Goal: Task Accomplishment & Management: Complete application form

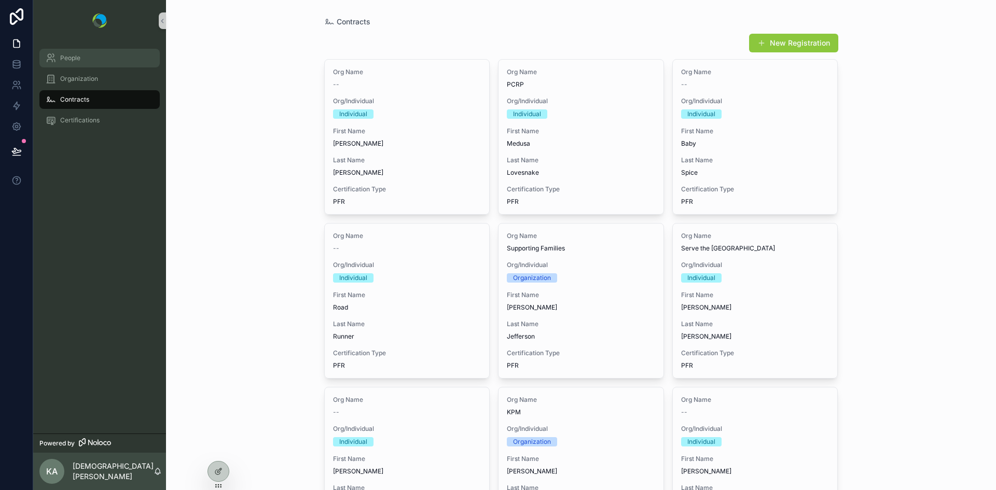
click at [66, 61] on span "People" at bounding box center [70, 58] width 20 height 8
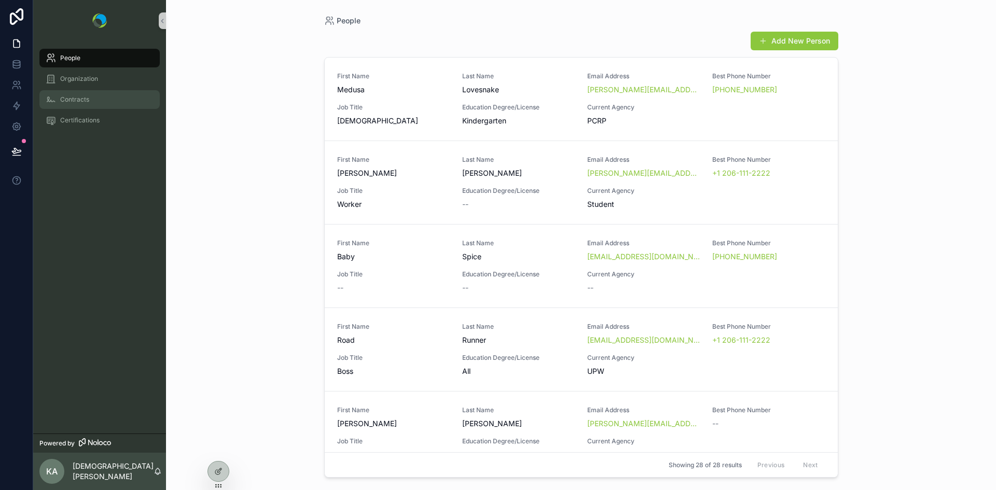
click at [72, 95] on span "Contracts" at bounding box center [74, 99] width 29 height 8
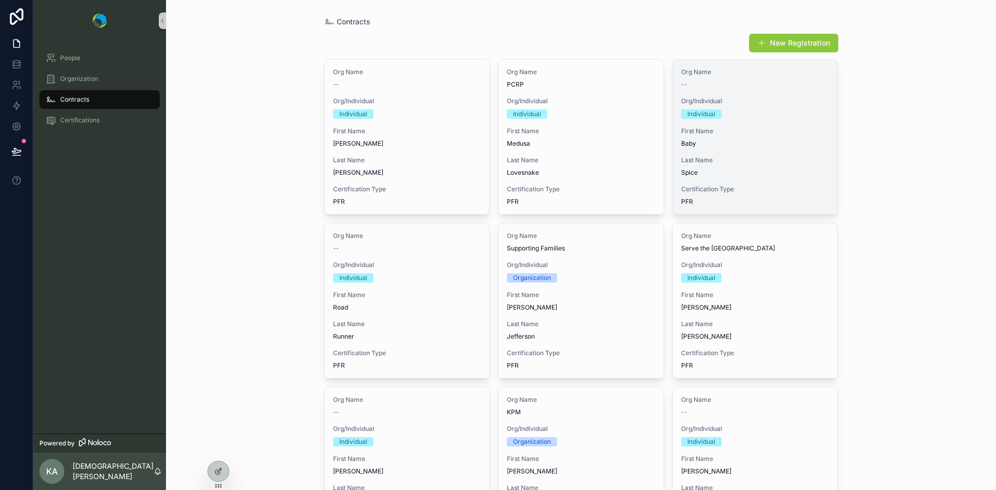
click at [681, 137] on div "First Name Baby" at bounding box center [755, 137] width 148 height 21
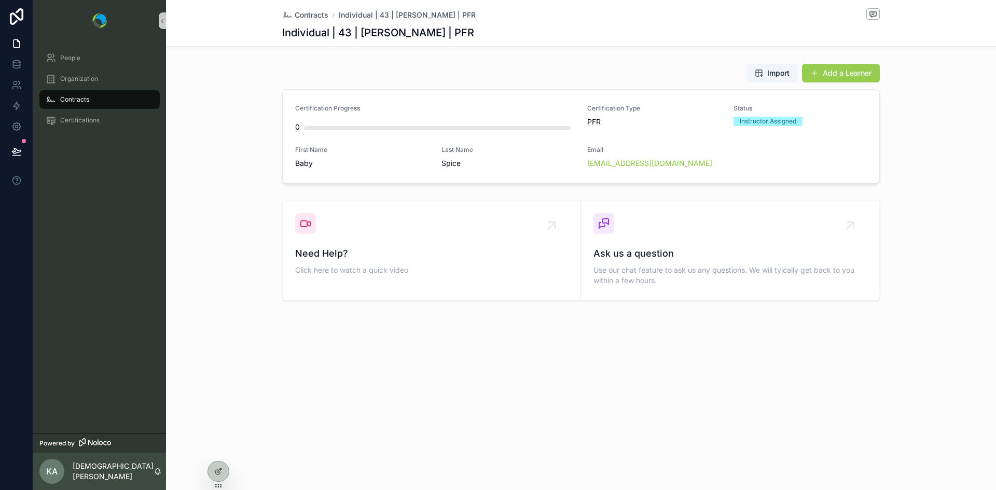
click at [846, 73] on button "Add a Learner" at bounding box center [841, 73] width 78 height 19
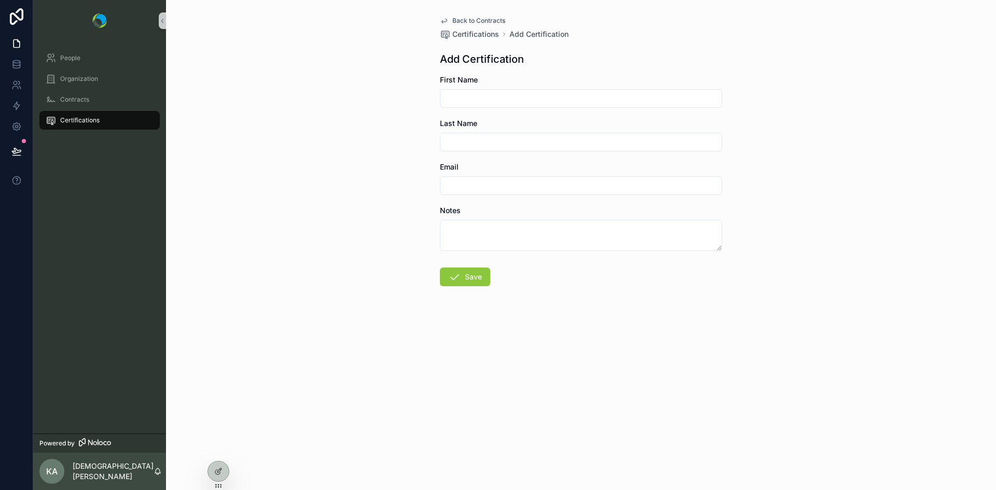
click at [465, 21] on span "Back to Contracts" at bounding box center [478, 21] width 53 height 8
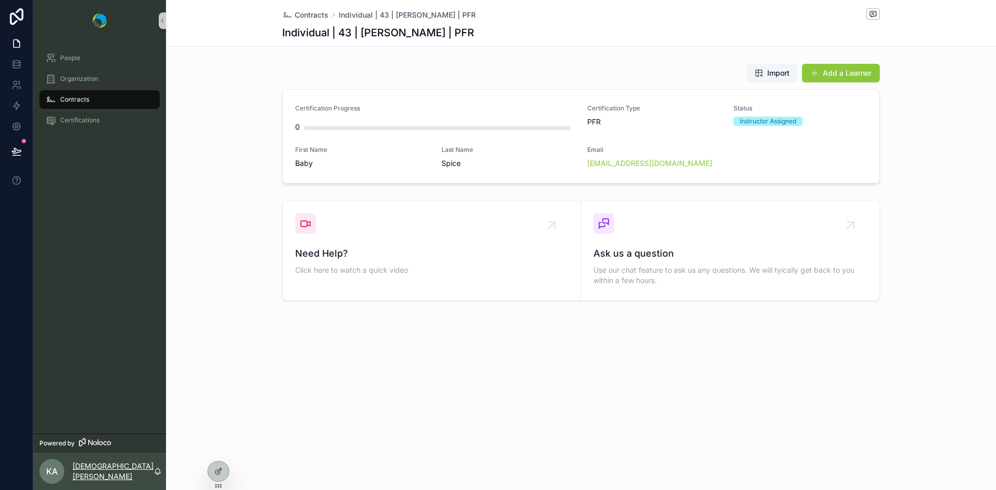
click at [103, 469] on p "Kristen Admin" at bounding box center [113, 471] width 81 height 21
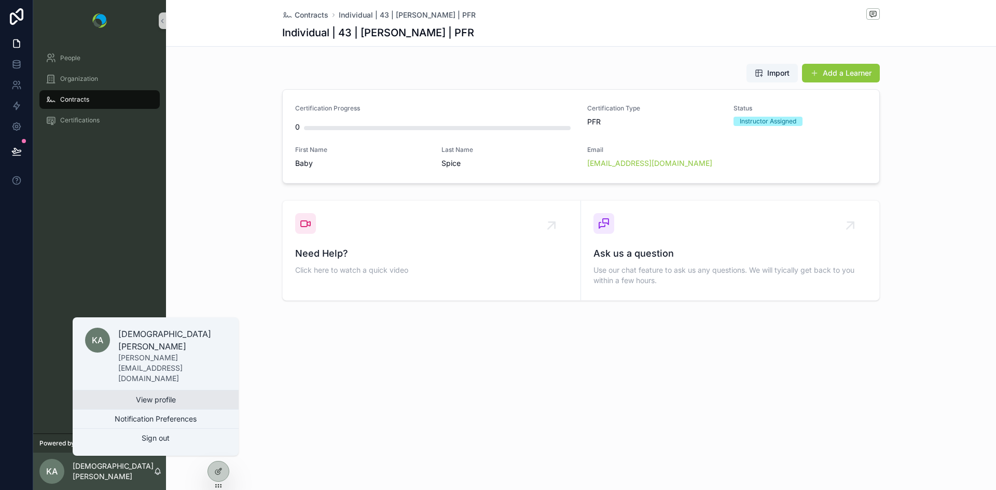
click at [141, 399] on link "View profile" at bounding box center [156, 400] width 166 height 19
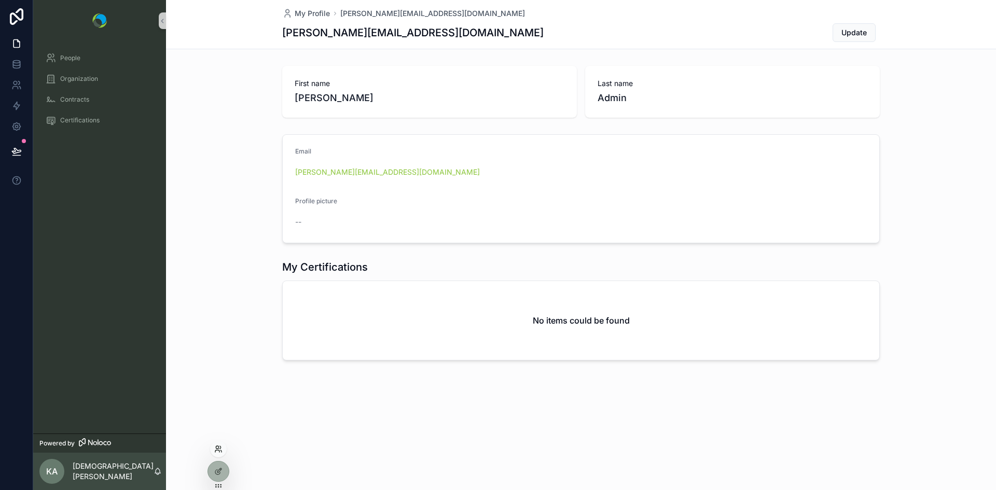
click at [216, 451] on icon at bounding box center [217, 451] width 4 height 2
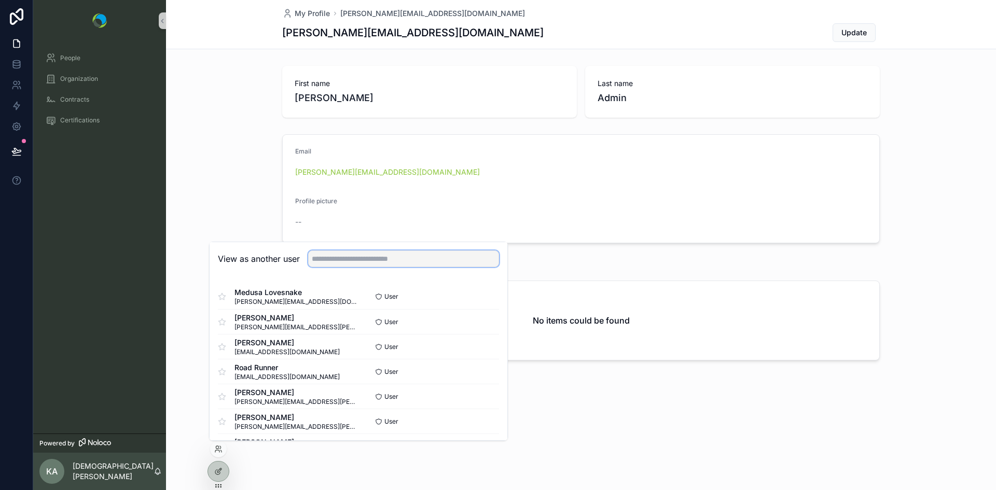
click at [396, 262] on input "text" at bounding box center [403, 259] width 191 height 17
click at [478, 419] on button "Select" at bounding box center [485, 421] width 27 height 15
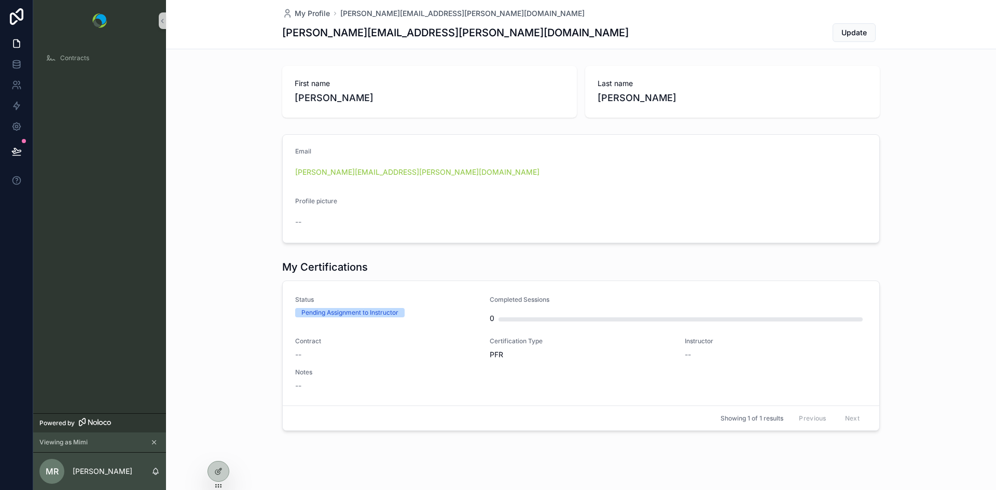
scroll to position [11, 0]
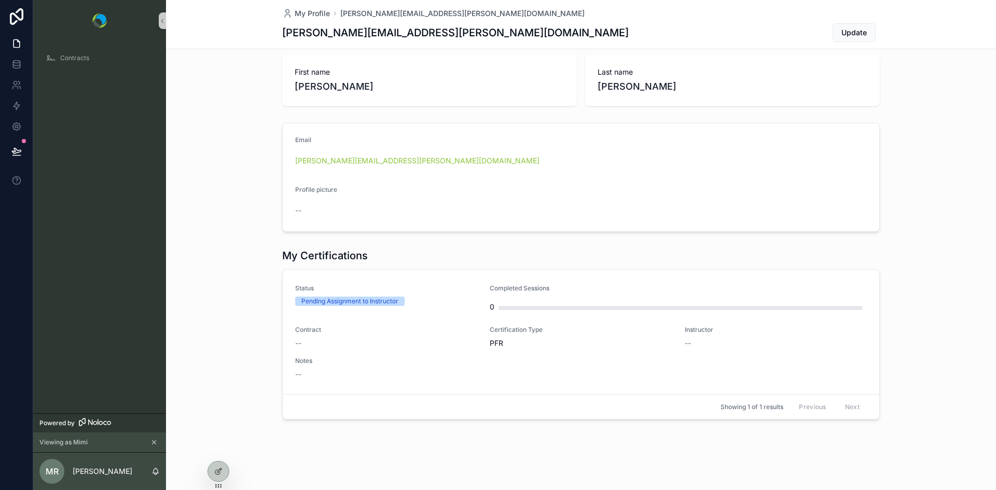
click at [156, 440] on icon "scrollable content" at bounding box center [153, 442] width 7 height 7
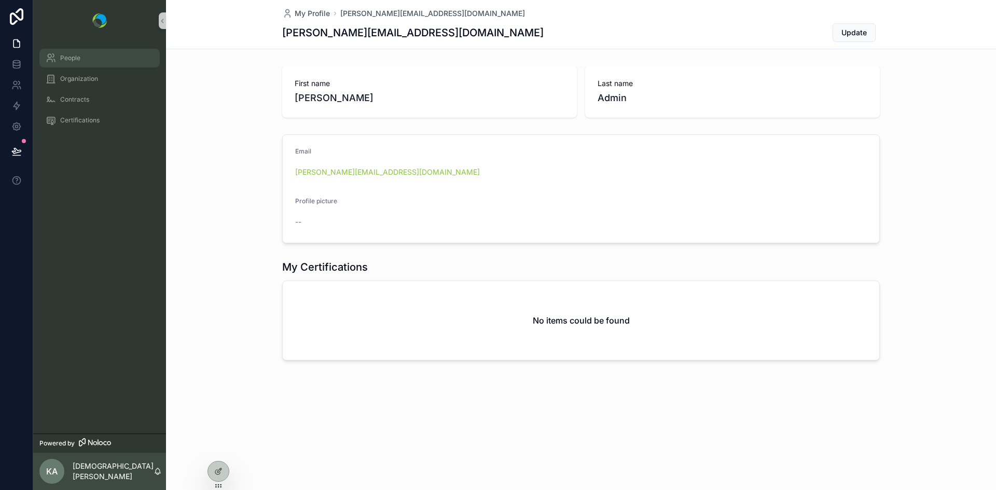
click at [76, 64] on div "People" at bounding box center [100, 58] width 108 height 17
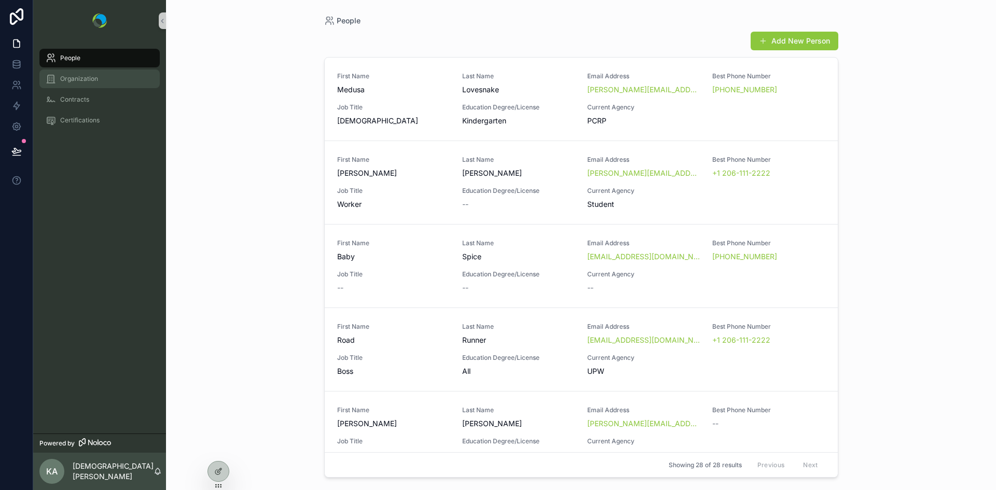
click at [76, 82] on span "Organization" at bounding box center [79, 79] width 38 height 8
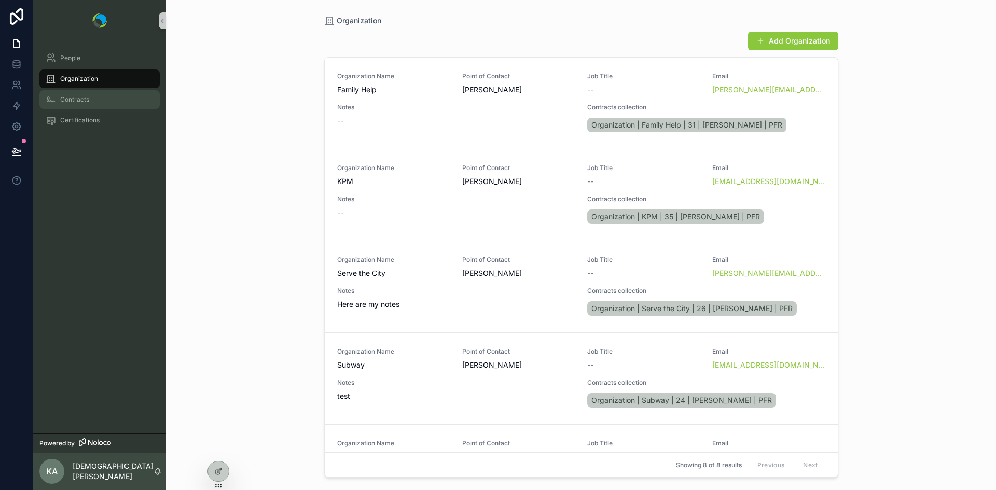
click at [74, 94] on div "Contracts" at bounding box center [100, 99] width 108 height 17
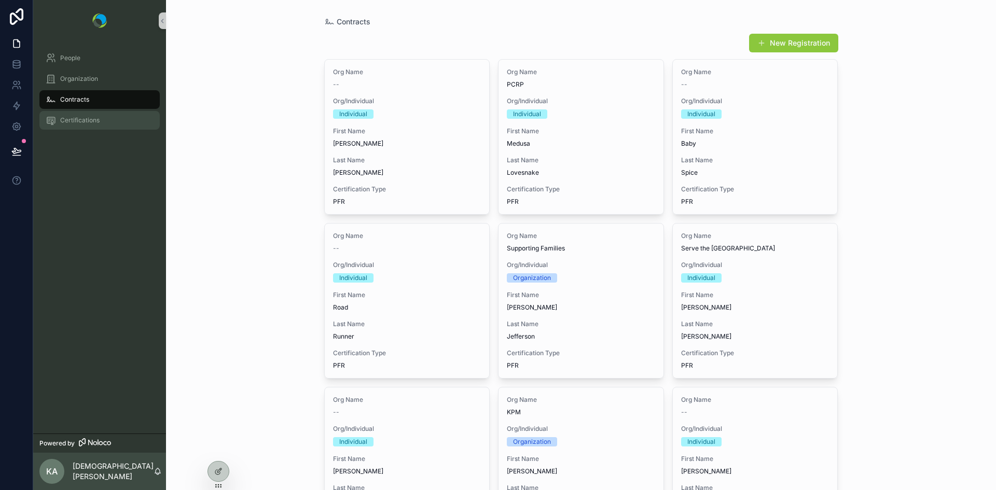
click at [82, 120] on span "Certifications" at bounding box center [79, 120] width 39 height 8
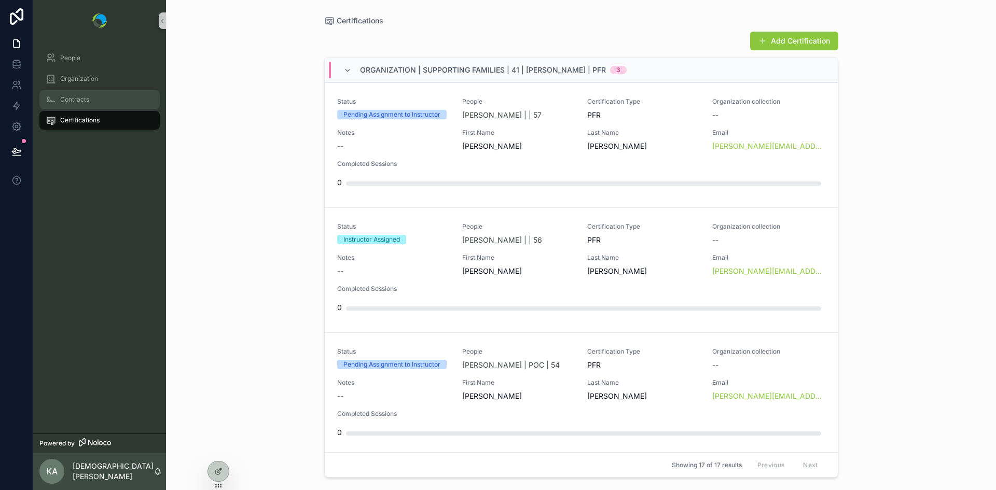
click at [79, 102] on span "Contracts" at bounding box center [74, 99] width 29 height 8
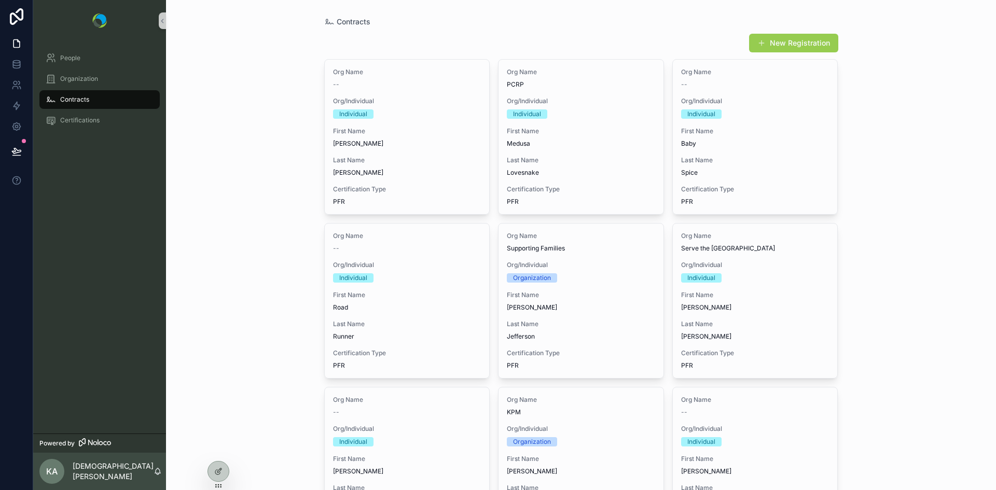
click at [766, 42] on button "New Registration" at bounding box center [793, 43] width 89 height 19
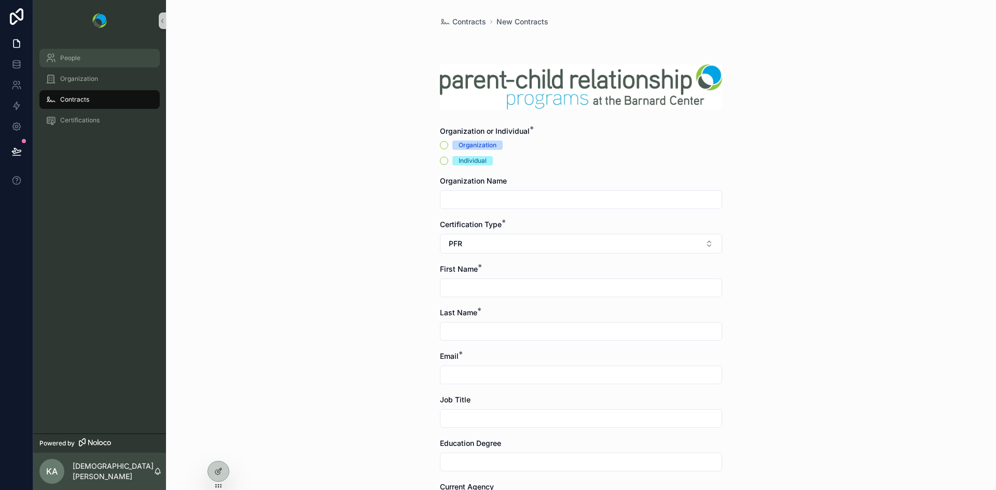
click at [61, 53] on div "People" at bounding box center [100, 58] width 108 height 17
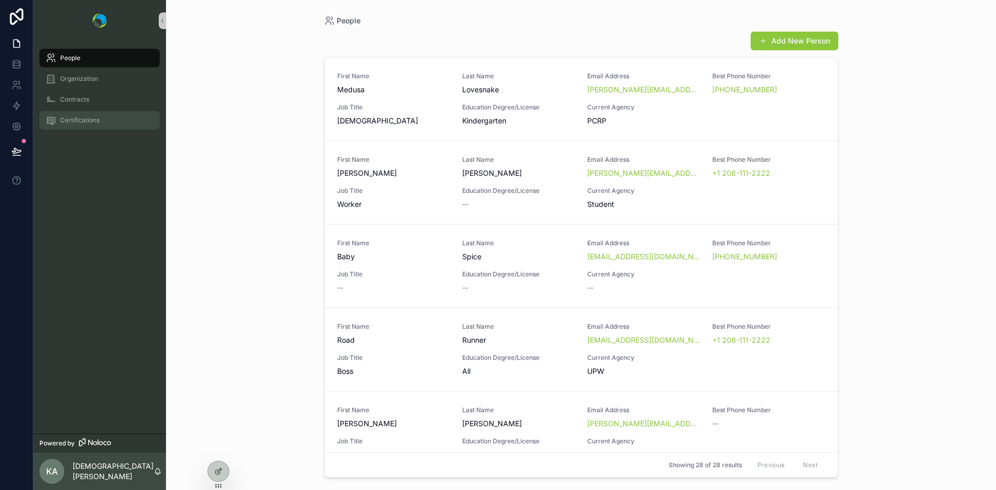
click at [66, 122] on span "Certifications" at bounding box center [79, 120] width 39 height 8
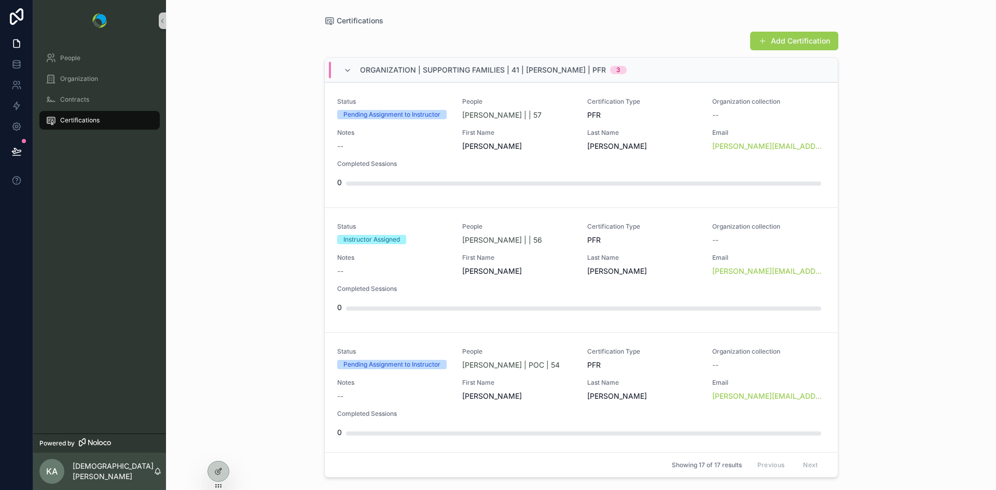
click at [792, 35] on button "Add Certification" at bounding box center [794, 41] width 88 height 19
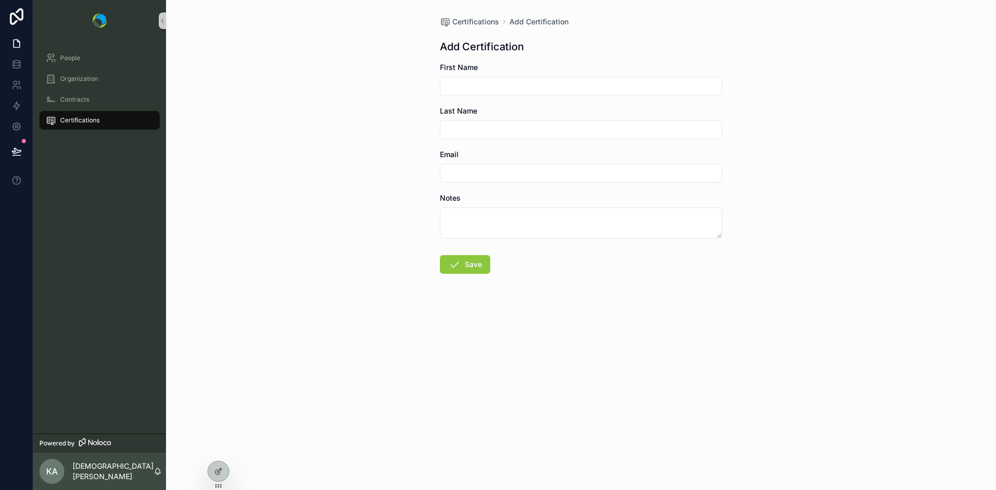
click at [90, 122] on span "Certifications" at bounding box center [79, 120] width 39 height 8
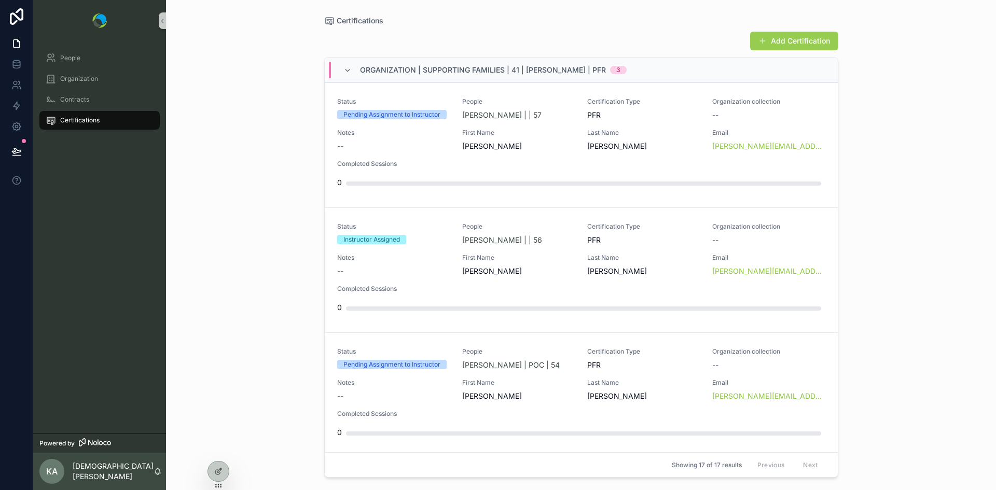
click at [773, 46] on button "Add Certification" at bounding box center [794, 41] width 88 height 19
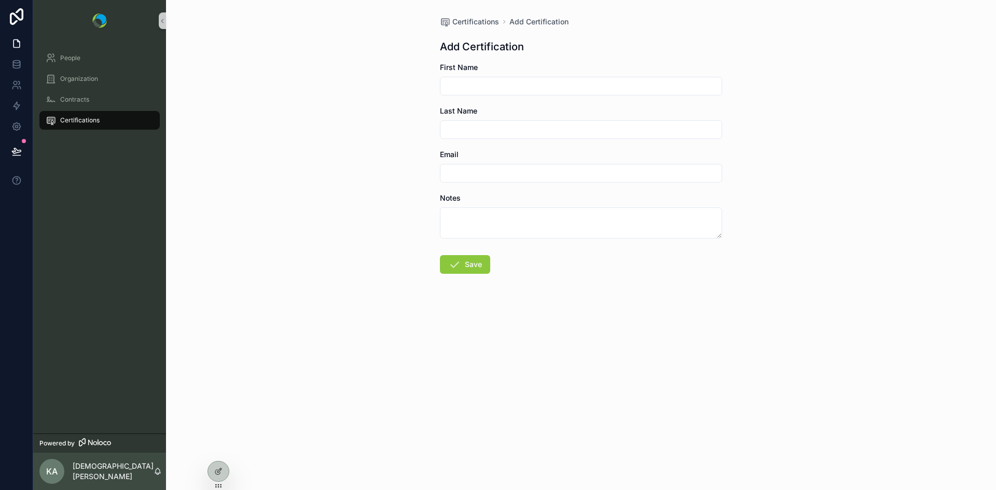
click at [82, 120] on span "Certifications" at bounding box center [79, 120] width 39 height 8
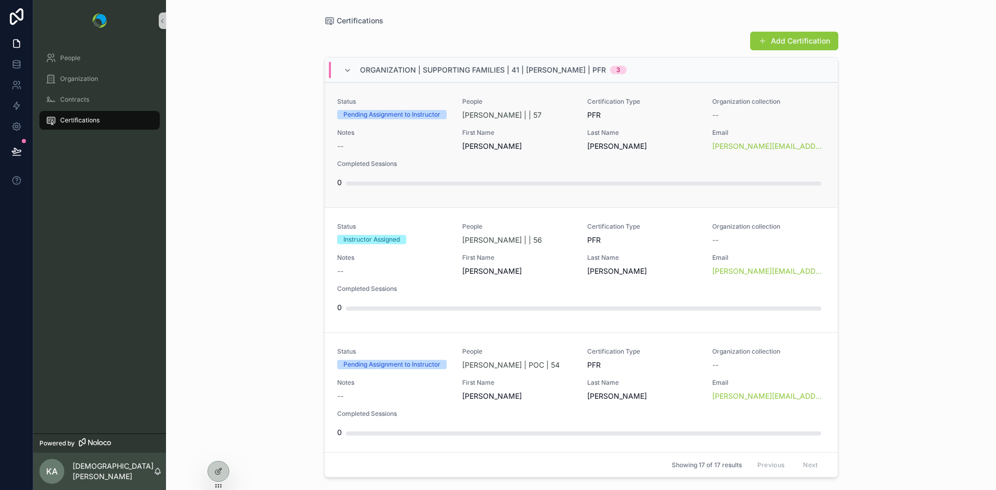
click at [543, 138] on div "First Name Mimi" at bounding box center [518, 140] width 113 height 23
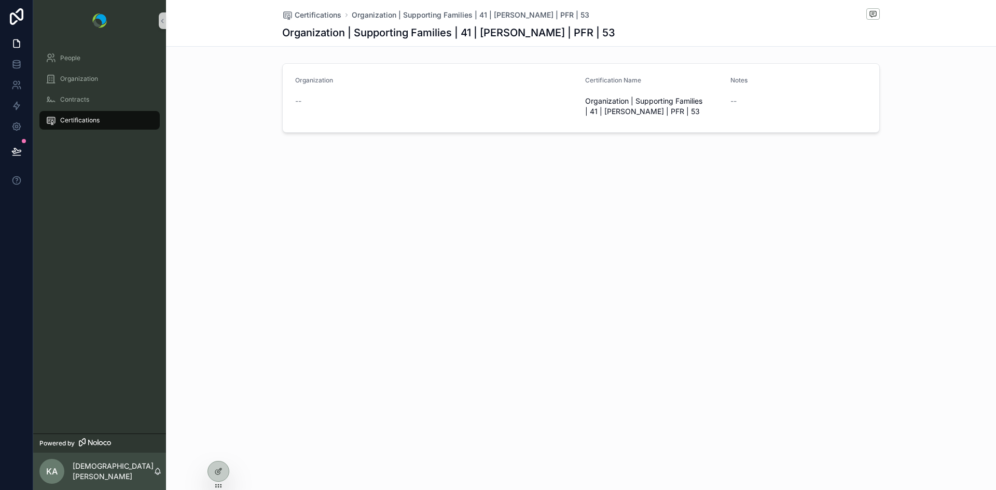
click at [514, 111] on div "Organization --" at bounding box center [436, 98] width 282 height 44
click at [78, 101] on span "Contracts" at bounding box center [74, 99] width 29 height 8
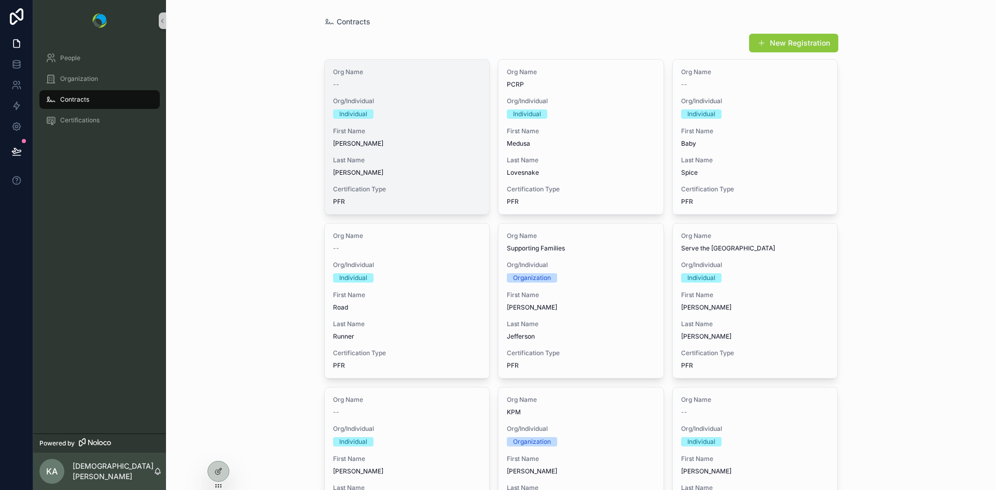
click at [411, 132] on span "First Name" at bounding box center [407, 131] width 148 height 8
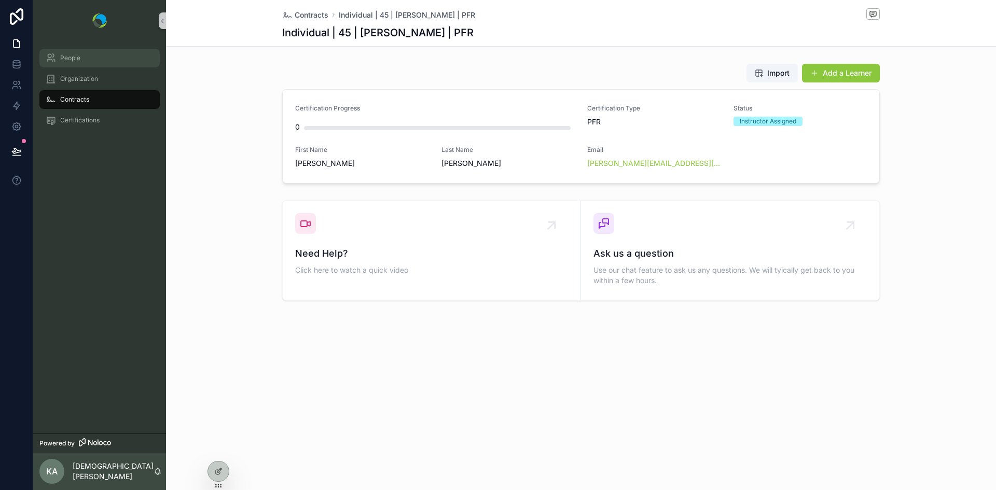
click at [75, 65] on div "People" at bounding box center [100, 58] width 108 height 17
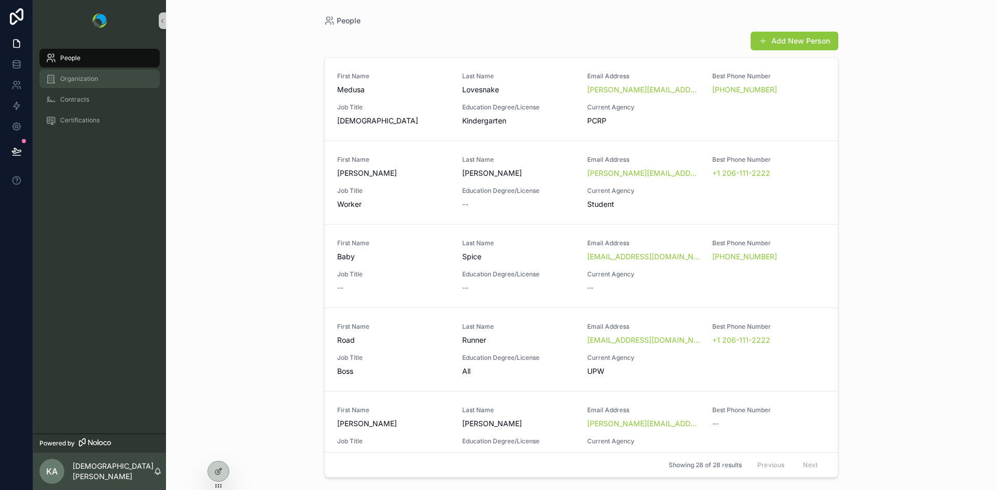
click at [103, 77] on div "Organization" at bounding box center [100, 79] width 108 height 17
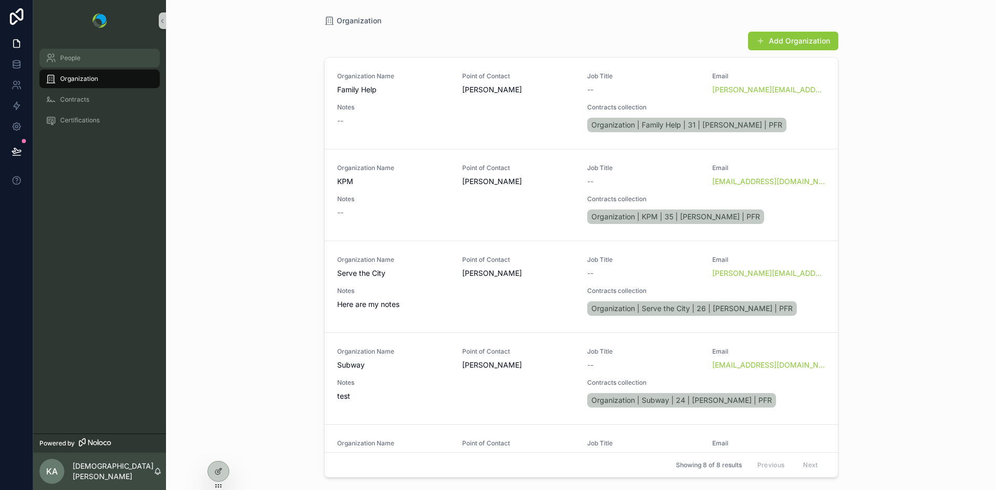
click at [84, 59] on div "People" at bounding box center [100, 58] width 108 height 17
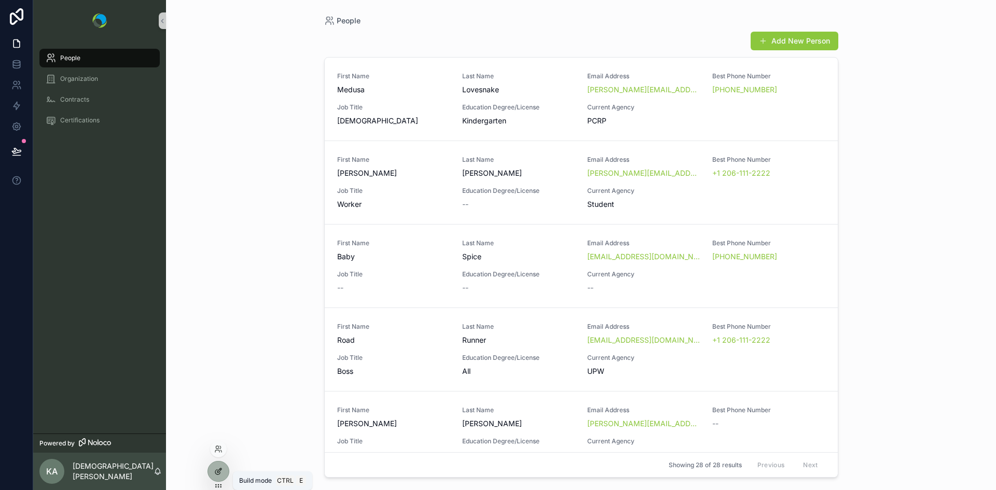
click at [217, 474] on icon at bounding box center [218, 471] width 8 height 8
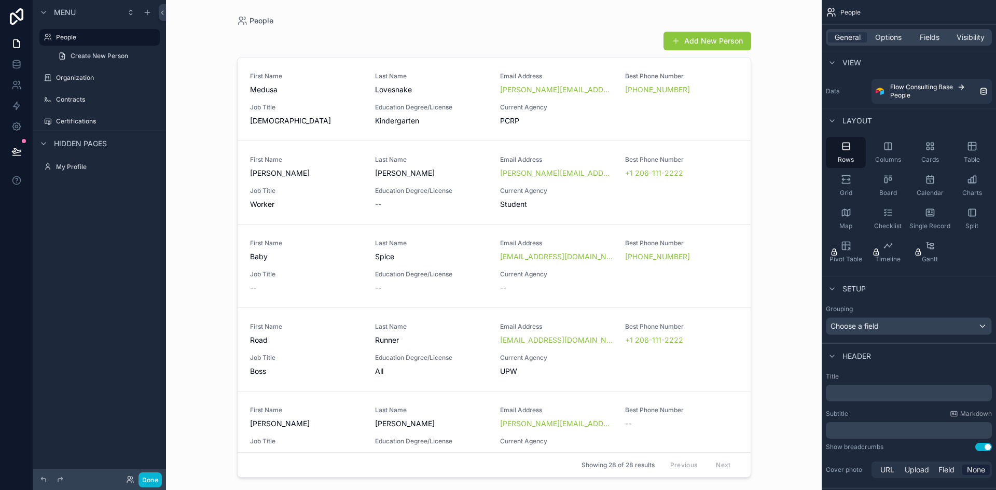
click at [578, 63] on div "scrollable content" at bounding box center [494, 239] width 531 height 478
click at [773, 125] on div "People Add New Person First Name Medusa Last Name Lovesnake Email Address meene…" at bounding box center [494, 245] width 656 height 490
click at [974, 149] on icon "scrollable content" at bounding box center [972, 146] width 10 height 10
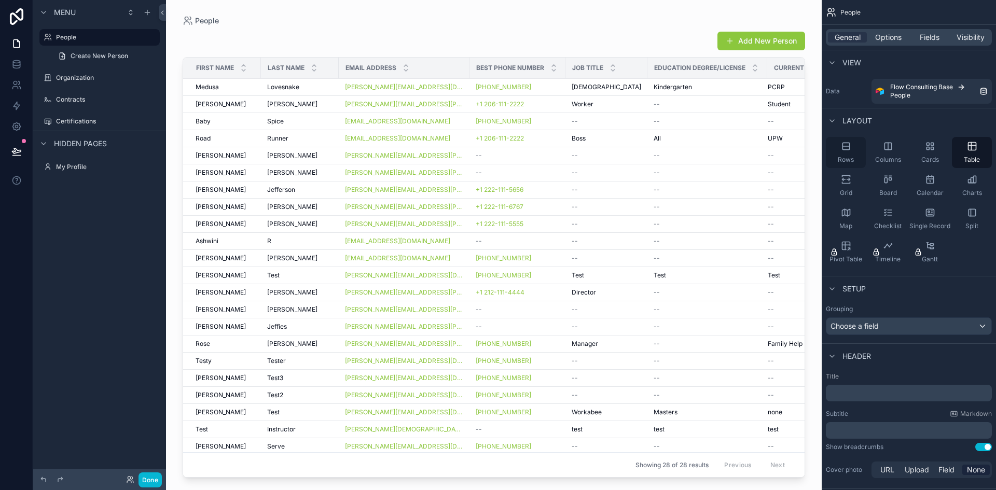
click at [845, 151] on div "Rows" at bounding box center [846, 152] width 40 height 31
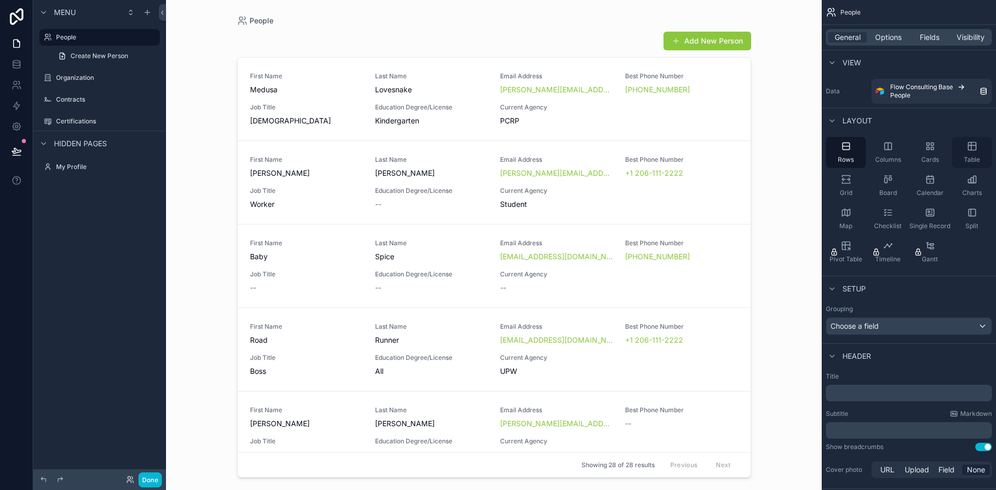
click at [968, 150] on icon "scrollable content" at bounding box center [972, 146] width 10 height 10
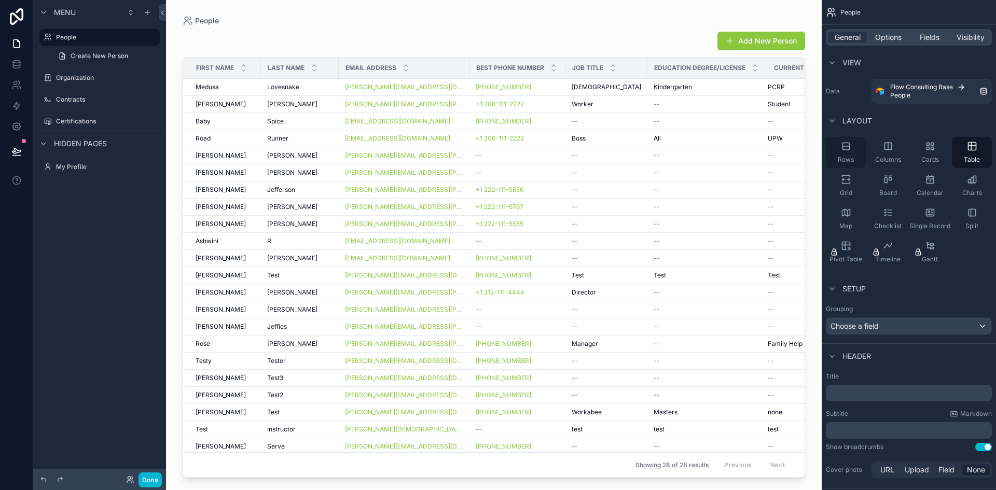
click at [847, 152] on div "Rows" at bounding box center [846, 152] width 40 height 31
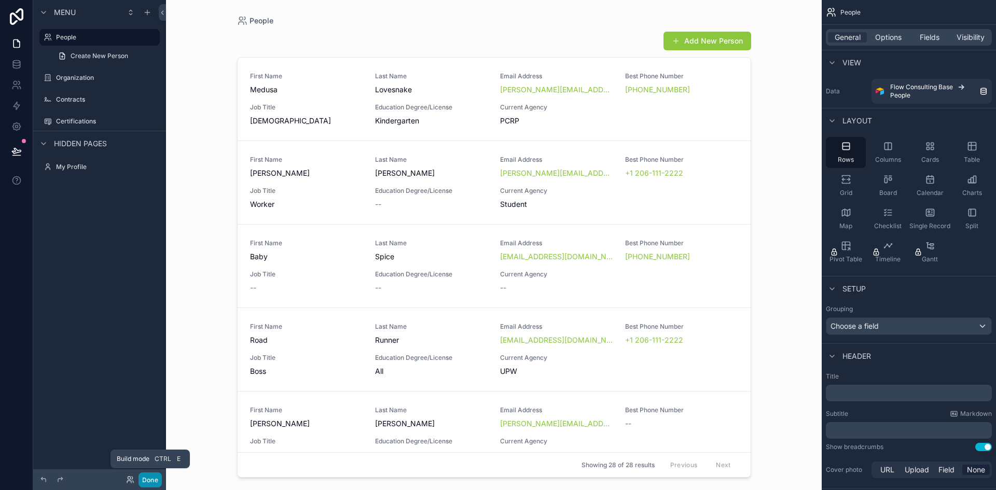
click at [151, 480] on button "Done" at bounding box center [150, 480] width 23 height 15
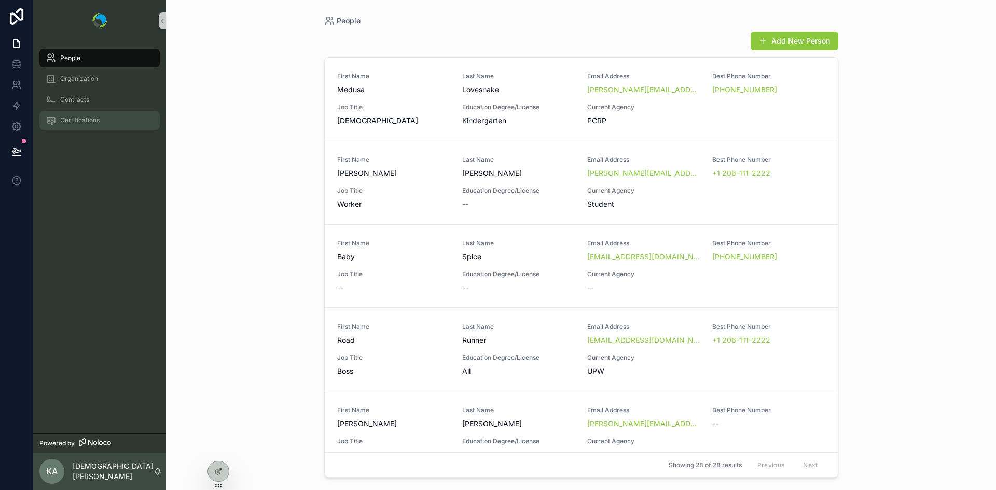
click at [87, 121] on span "Certifications" at bounding box center [79, 120] width 39 height 8
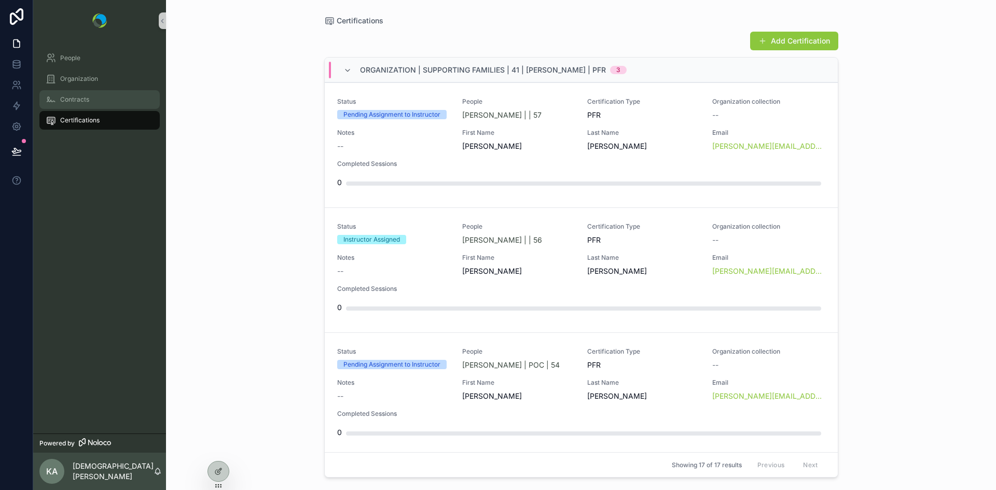
click at [86, 100] on span "Contracts" at bounding box center [74, 99] width 29 height 8
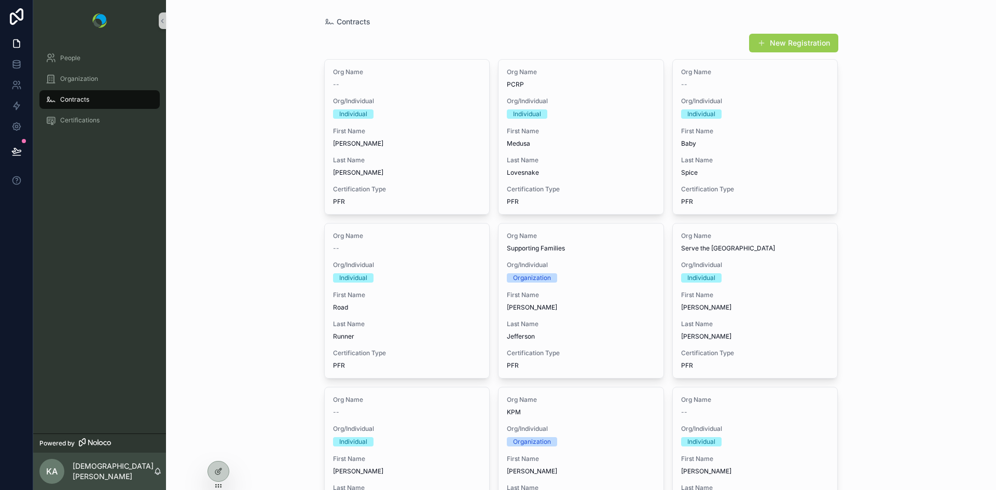
click at [794, 44] on button "New Registration" at bounding box center [793, 43] width 89 height 19
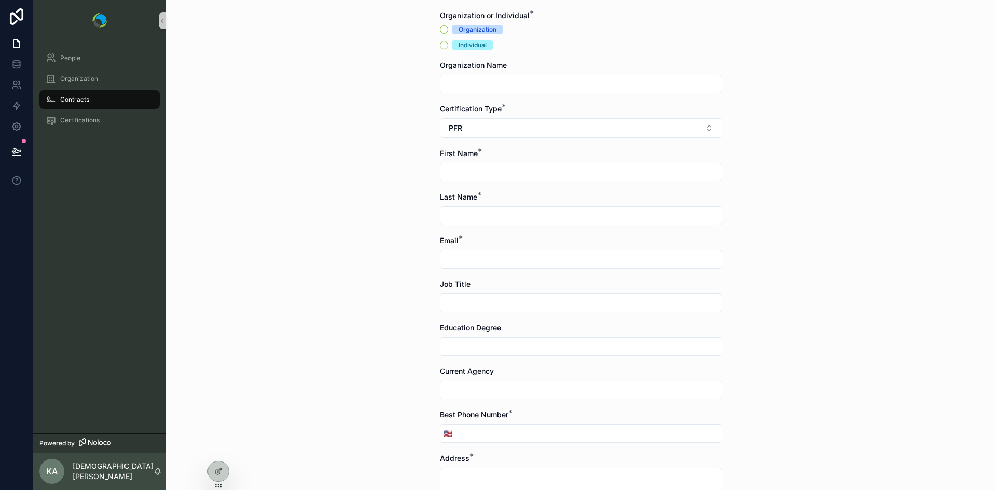
scroll to position [116, 0]
click at [565, 123] on button "PFR" at bounding box center [581, 128] width 282 height 20
click at [779, 134] on div "Contracts New Contracts Organization or Individual * Organization Individual Or…" at bounding box center [581, 129] width 830 height 490
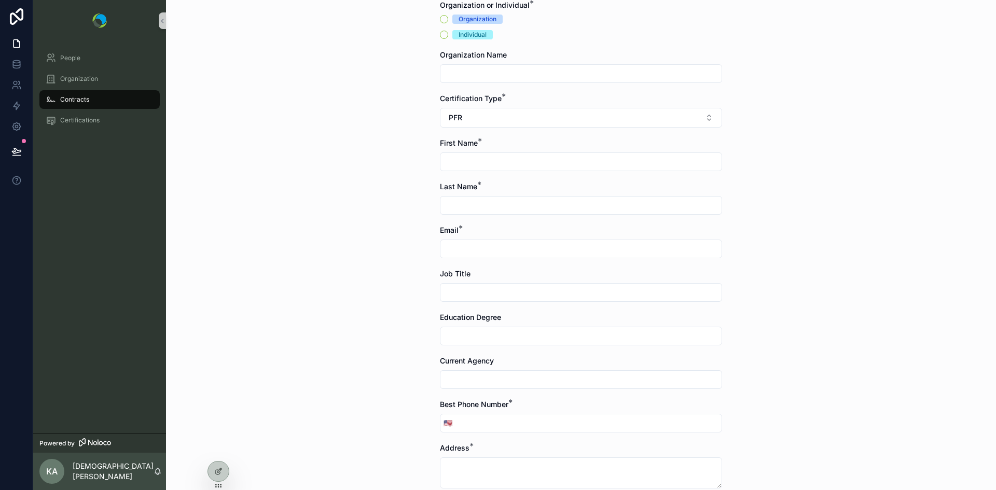
scroll to position [128, 0]
click at [494, 108] on button "PFR" at bounding box center [581, 116] width 282 height 20
click at [804, 135] on div "Contracts New Contracts Organization or Individual * Organization Individual Or…" at bounding box center [581, 117] width 830 height 490
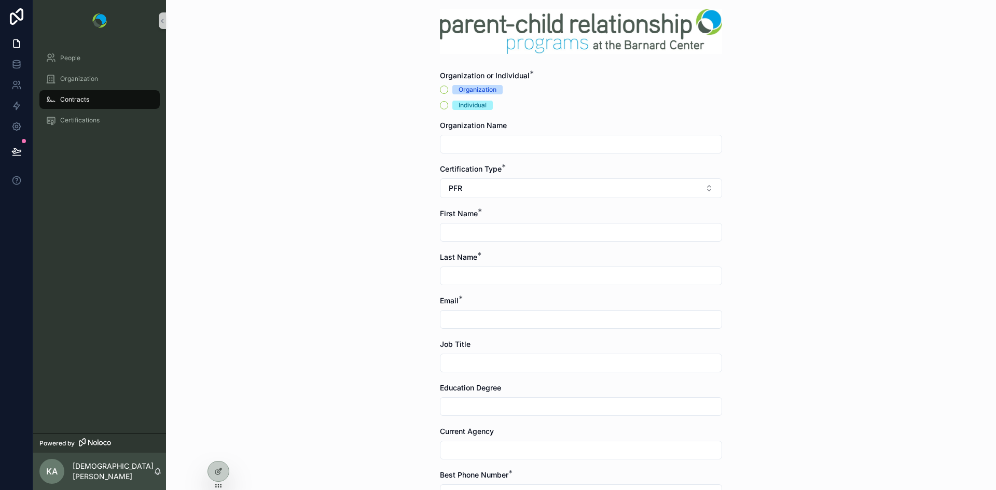
scroll to position [55, 0]
click at [98, 472] on p "Kristen Admin" at bounding box center [113, 471] width 81 height 21
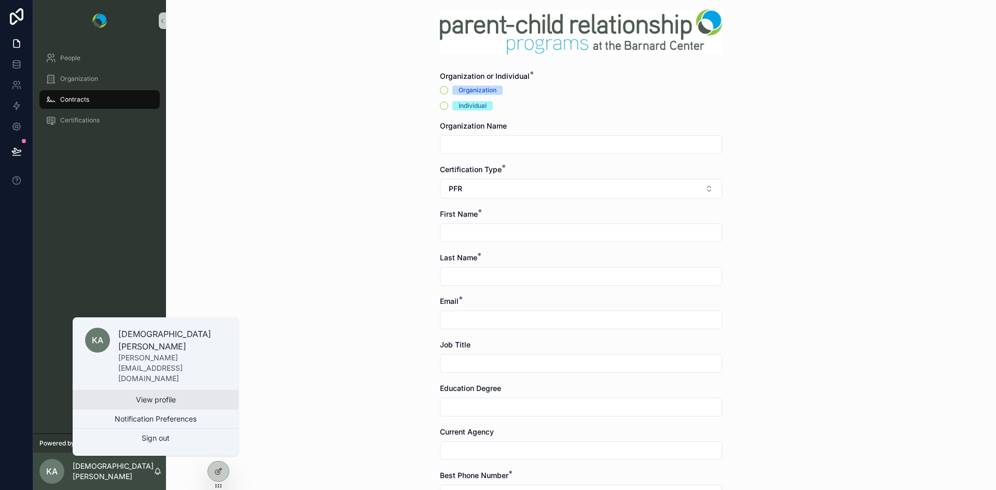
click at [153, 403] on link "View profile" at bounding box center [156, 400] width 166 height 19
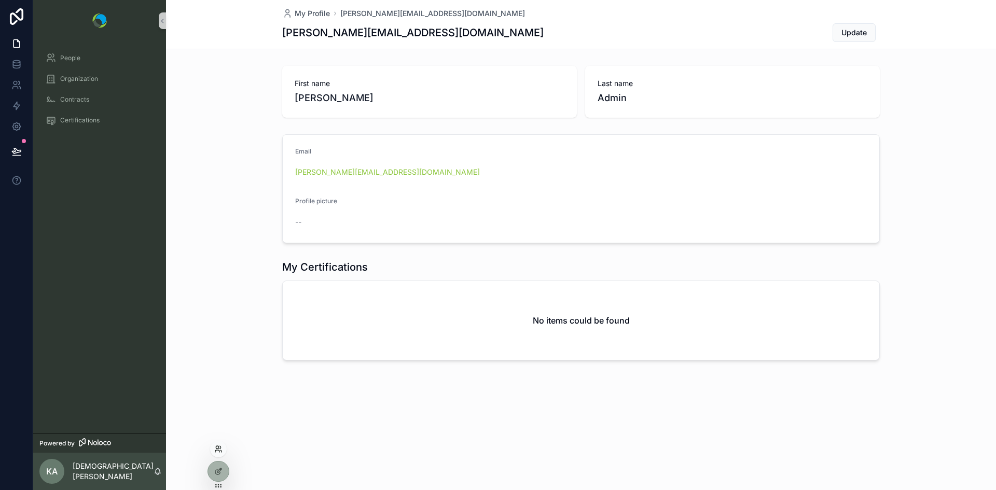
click at [218, 451] on icon at bounding box center [218, 449] width 8 height 8
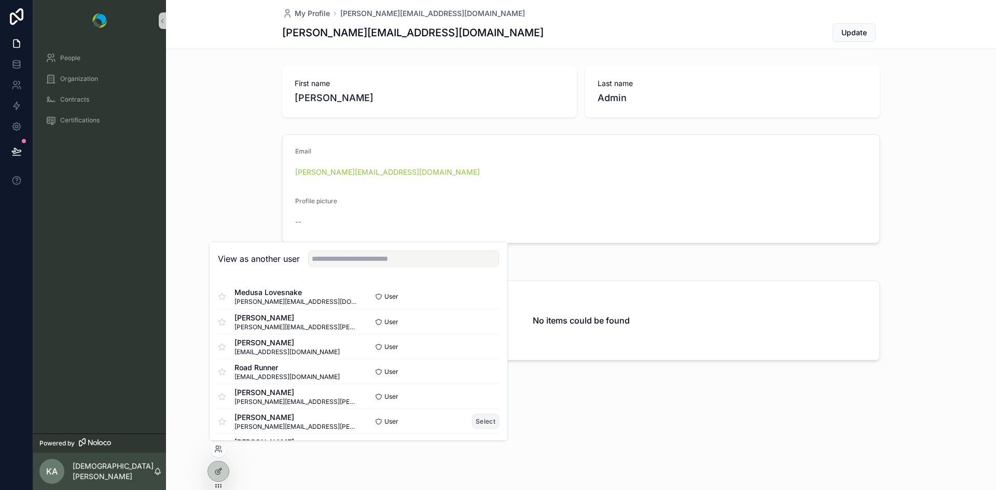
click at [480, 420] on button "Select" at bounding box center [485, 421] width 27 height 15
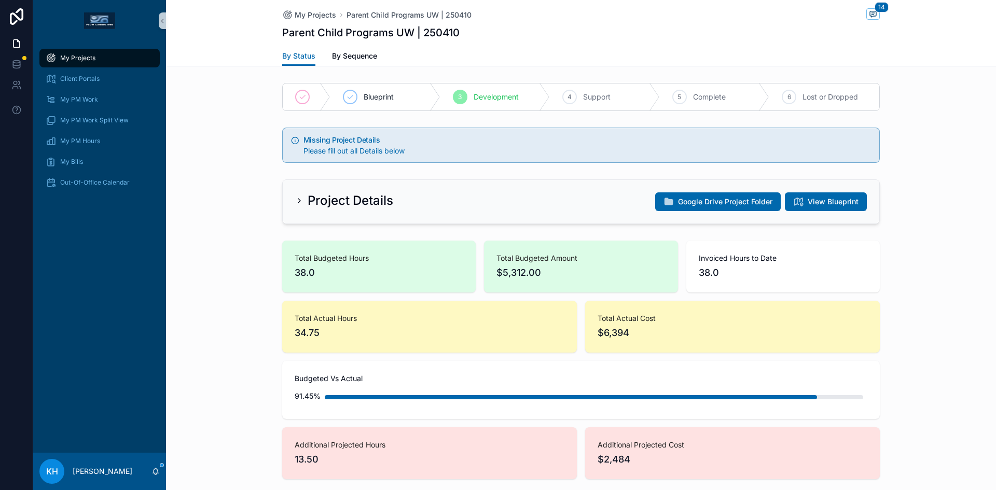
scroll to position [629, 0]
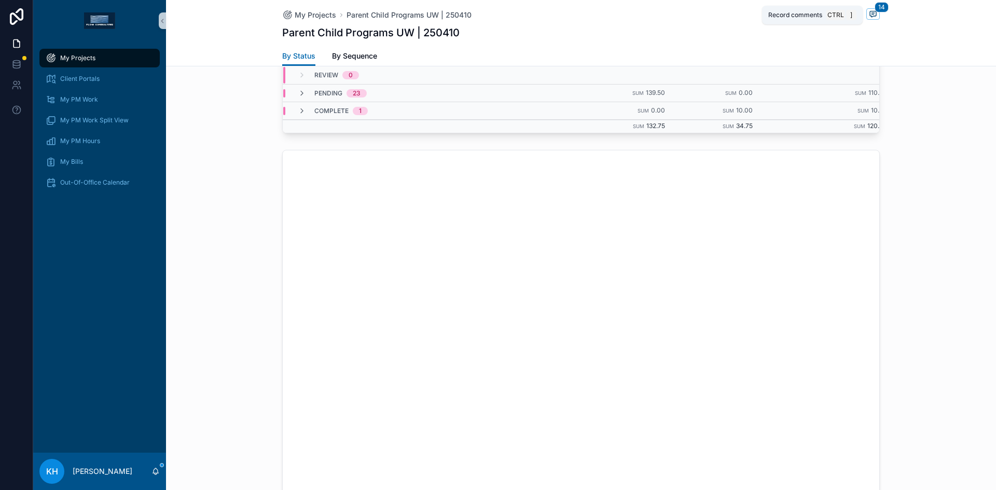
click at [871, 15] on icon "scrollable content" at bounding box center [873, 14] width 8 height 8
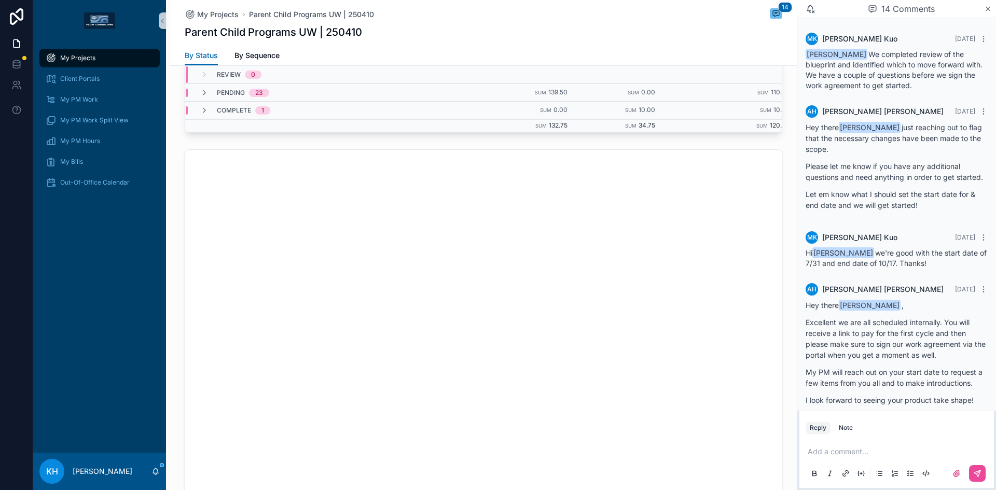
scroll to position [905, 0]
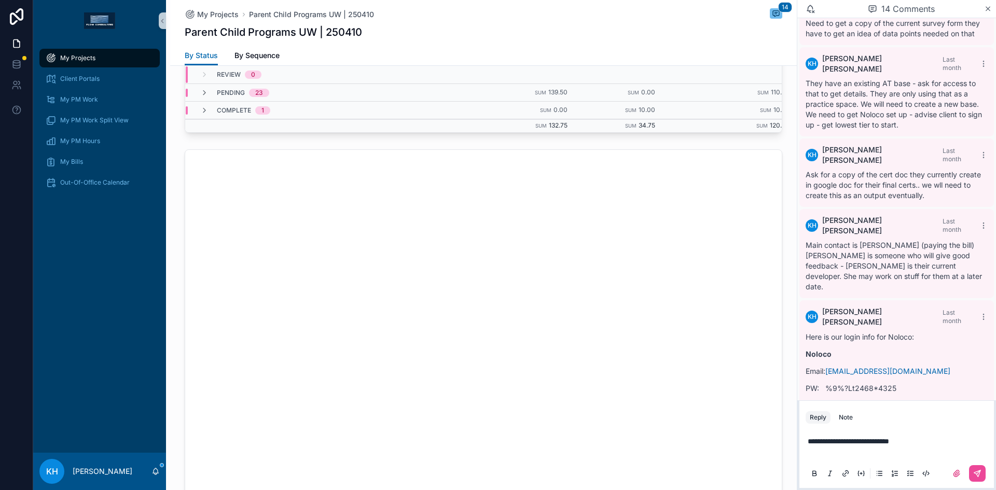
click at [879, 473] on icon "scrollable content" at bounding box center [879, 473] width 8 height 8
click at [863, 451] on span "**********" at bounding box center [851, 451] width 66 height 7
click at [944, 452] on li "**********" at bounding box center [904, 452] width 172 height 10
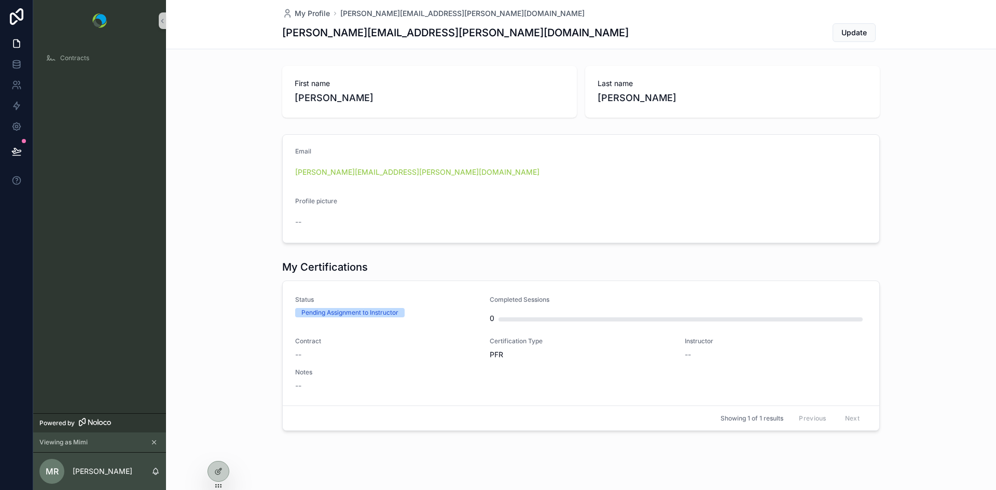
click at [154, 443] on icon "scrollable content" at bounding box center [155, 443] width 4 height 4
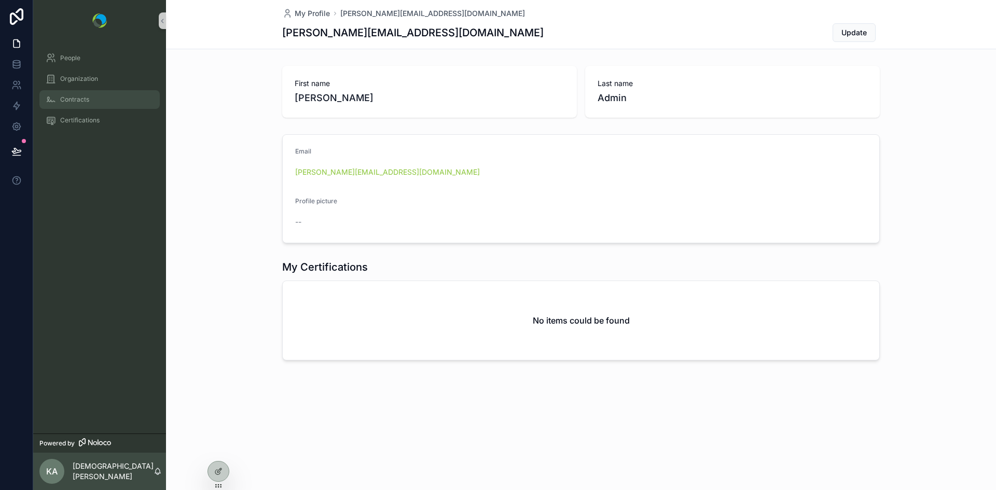
click at [81, 100] on span "Contracts" at bounding box center [74, 99] width 29 height 8
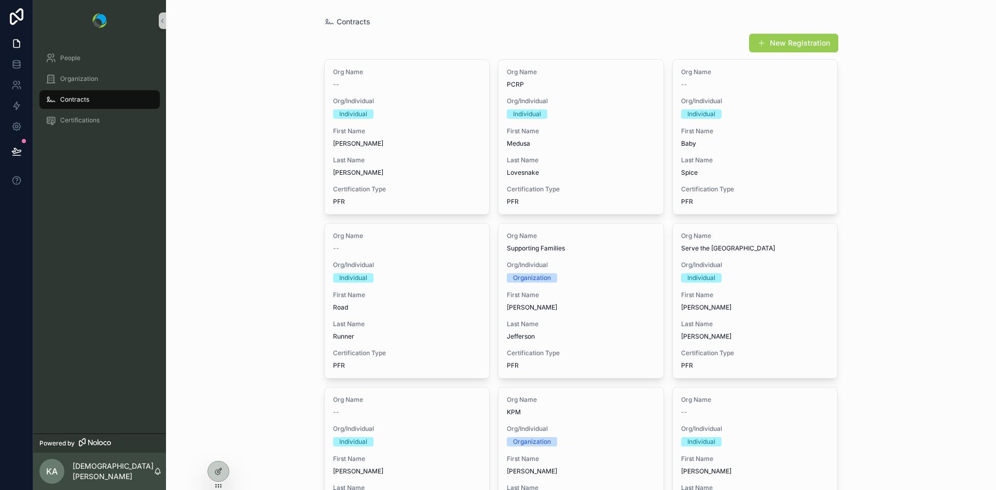
click at [792, 44] on button "New Registration" at bounding box center [793, 43] width 89 height 19
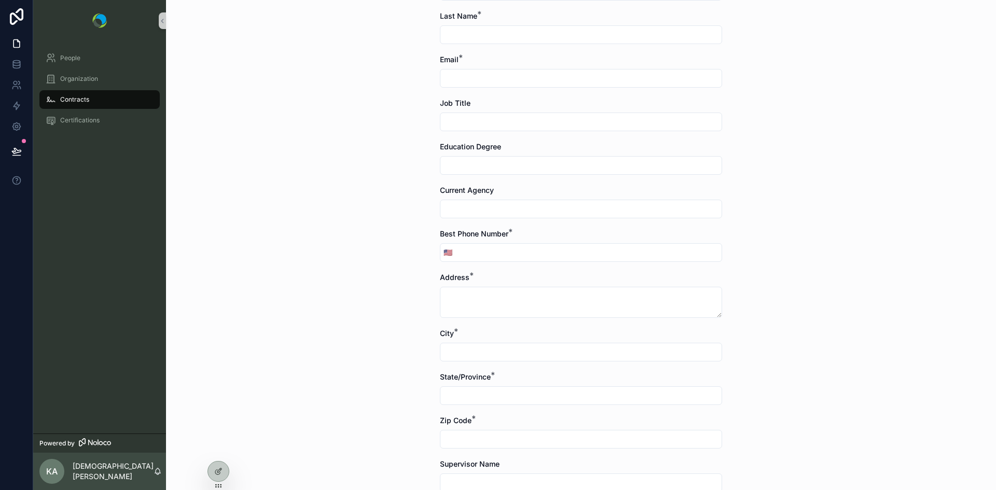
scroll to position [297, 0]
click at [495, 211] on input "scrollable content" at bounding box center [580, 208] width 281 height 15
click at [796, 200] on div "Contracts New Contracts Organization or Individual * Organization Individual Or…" at bounding box center [581, 245] width 830 height 490
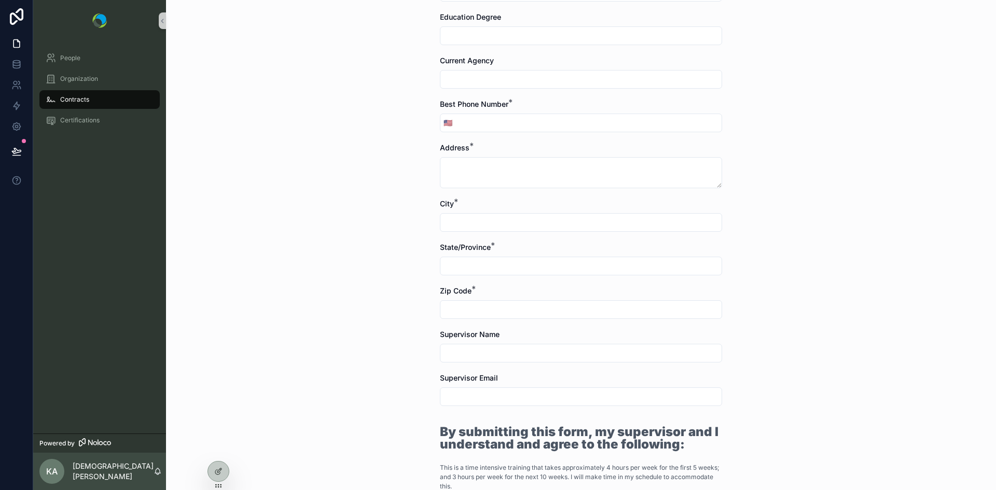
scroll to position [427, 0]
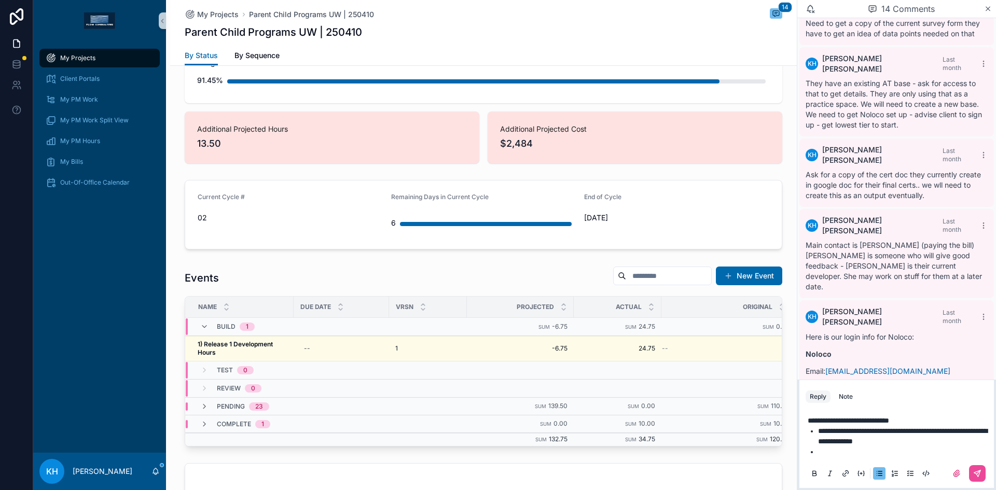
scroll to position [308, 0]
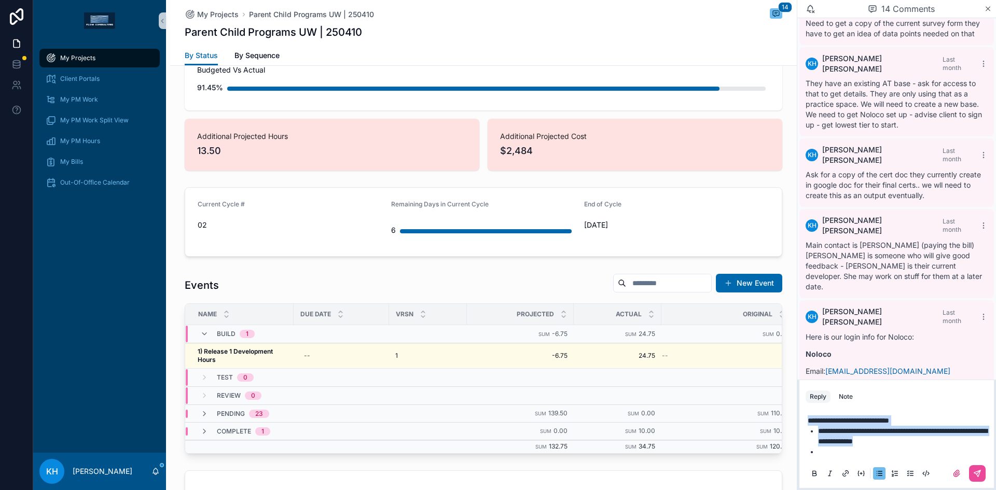
drag, startPoint x: 937, startPoint y: 446, endPoint x: 804, endPoint y: 416, distance: 137.2
click at [804, 416] on div "**********" at bounding box center [896, 446] width 195 height 83
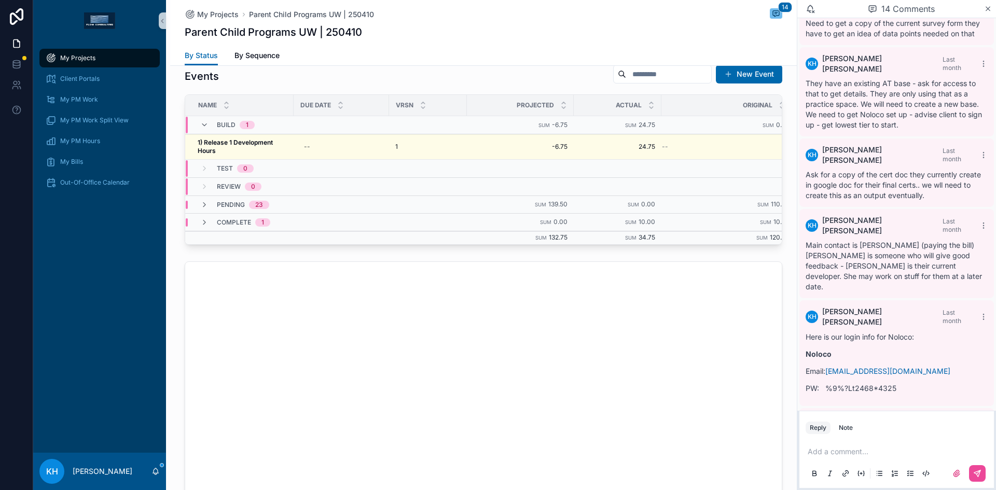
scroll to position [518, 0]
